Goal: Find specific page/section

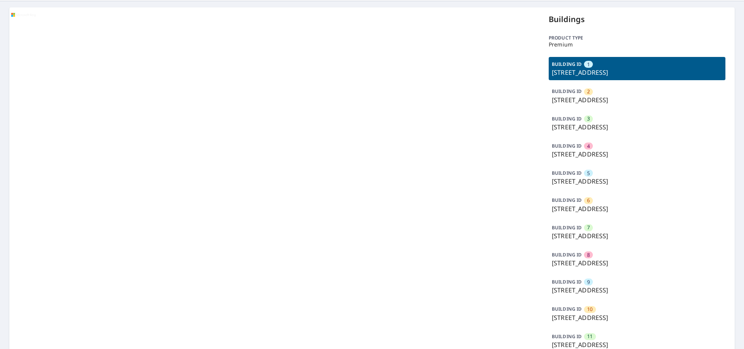
scroll to position [39, 0]
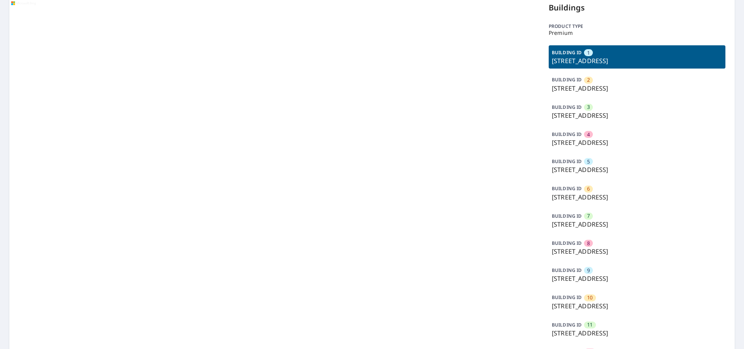
drag, startPoint x: 448, startPoint y: 191, endPoint x: 451, endPoint y: 197, distance: 6.8
click at [451, 197] on div at bounding box center [274, 294] width 530 height 597
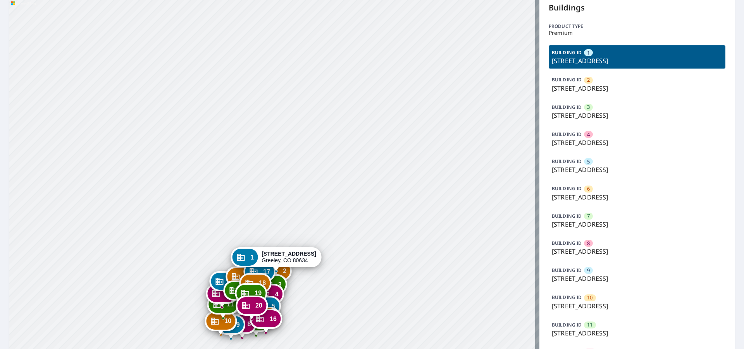
drag, startPoint x: 186, startPoint y: 203, endPoint x: 207, endPoint y: 115, distance: 90.5
click at [207, 115] on div "2 3950 W 12th St Greeley, CO 80634 3 3950 W 12th St Greeley, CO 80634 4 3950 W …" at bounding box center [274, 294] width 530 height 597
